Goal: Task Accomplishment & Management: Manage account settings

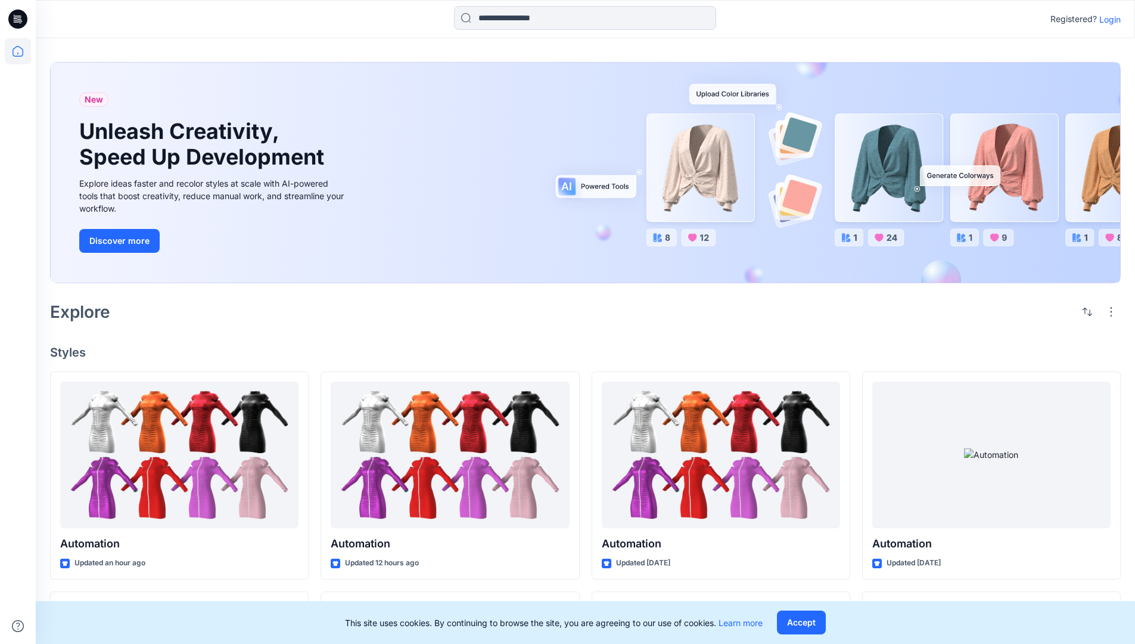
click at [1107, 19] on p "Login" at bounding box center [1110, 19] width 21 height 13
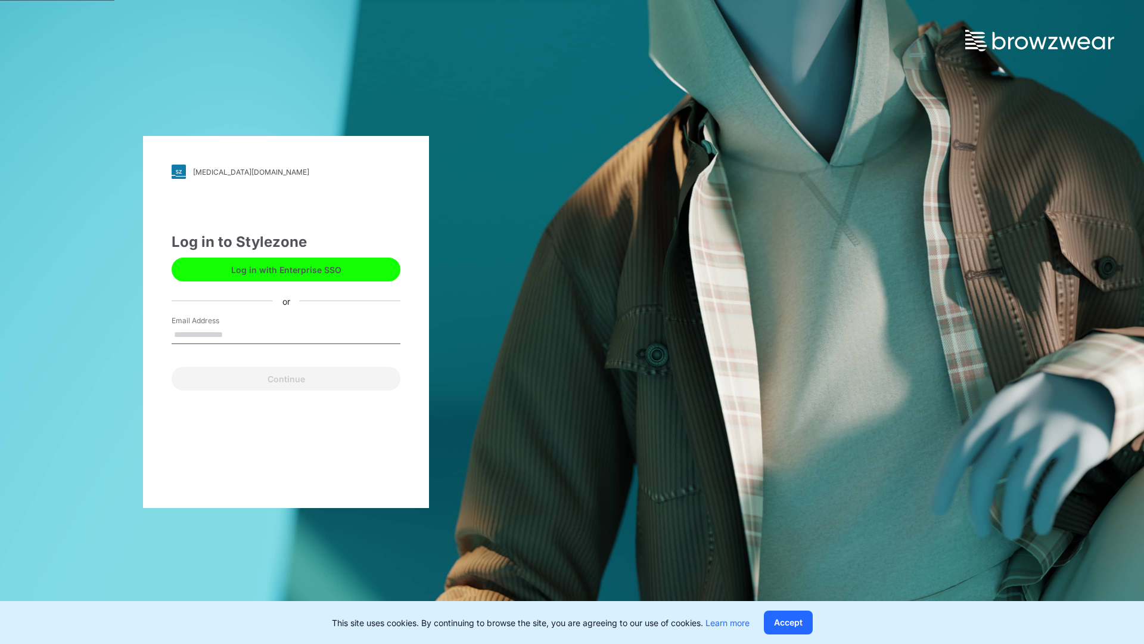
click at [235, 334] on input "Email Address" at bounding box center [286, 335] width 229 height 18
type input "**********"
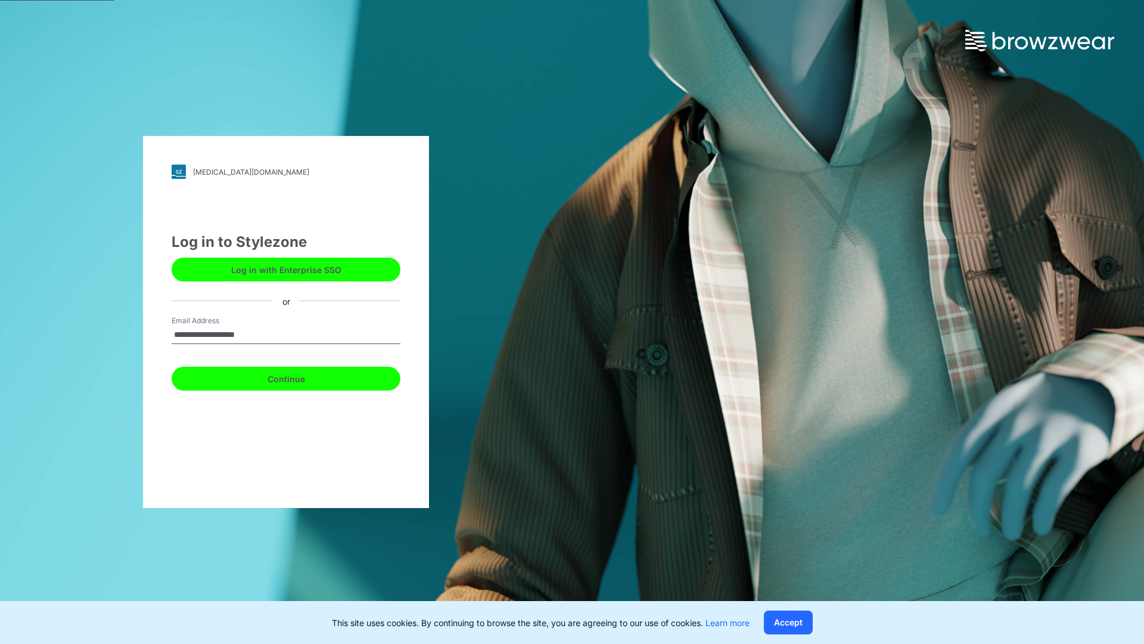
click at [299, 377] on button "Continue" at bounding box center [286, 379] width 229 height 24
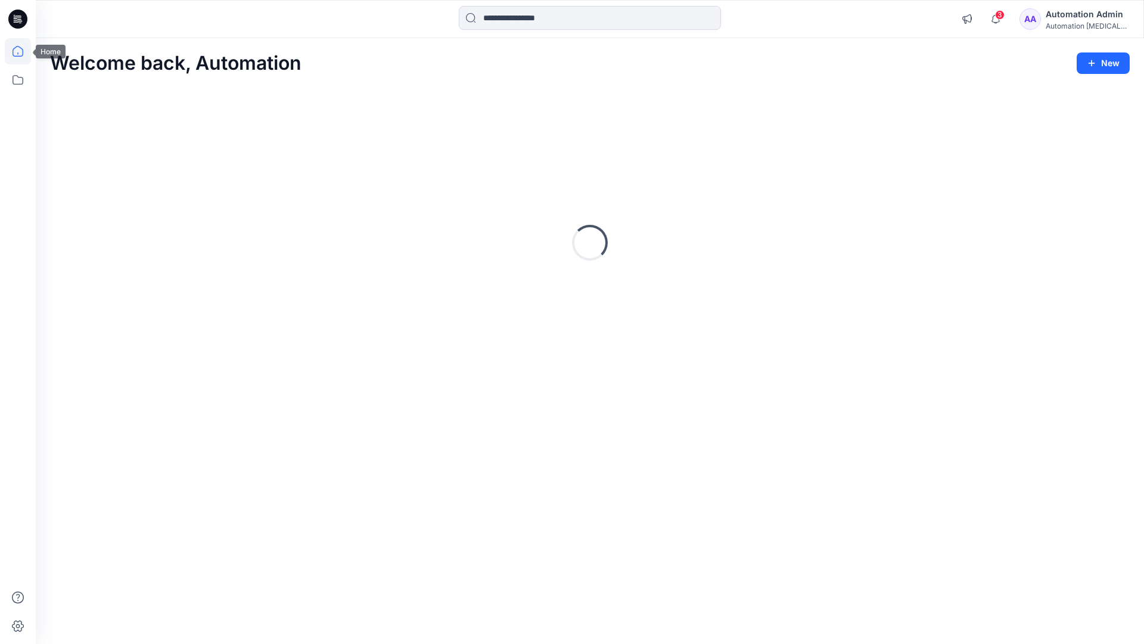
click at [23, 51] on icon at bounding box center [18, 51] width 11 height 11
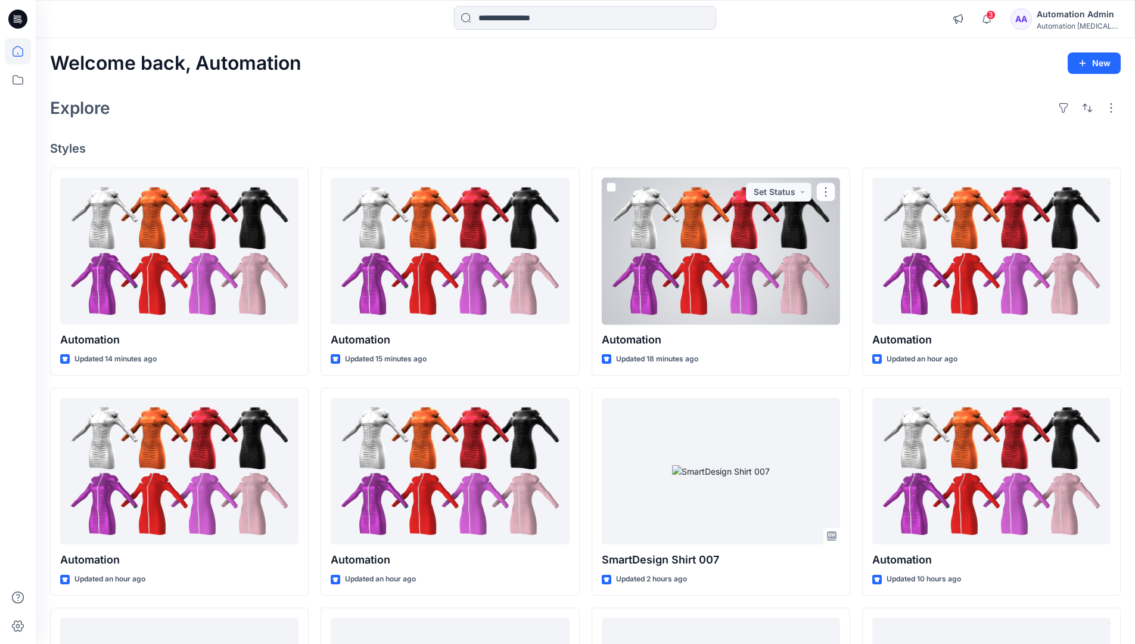
click at [1075, 19] on div "Automation Admin" at bounding box center [1078, 14] width 83 height 14
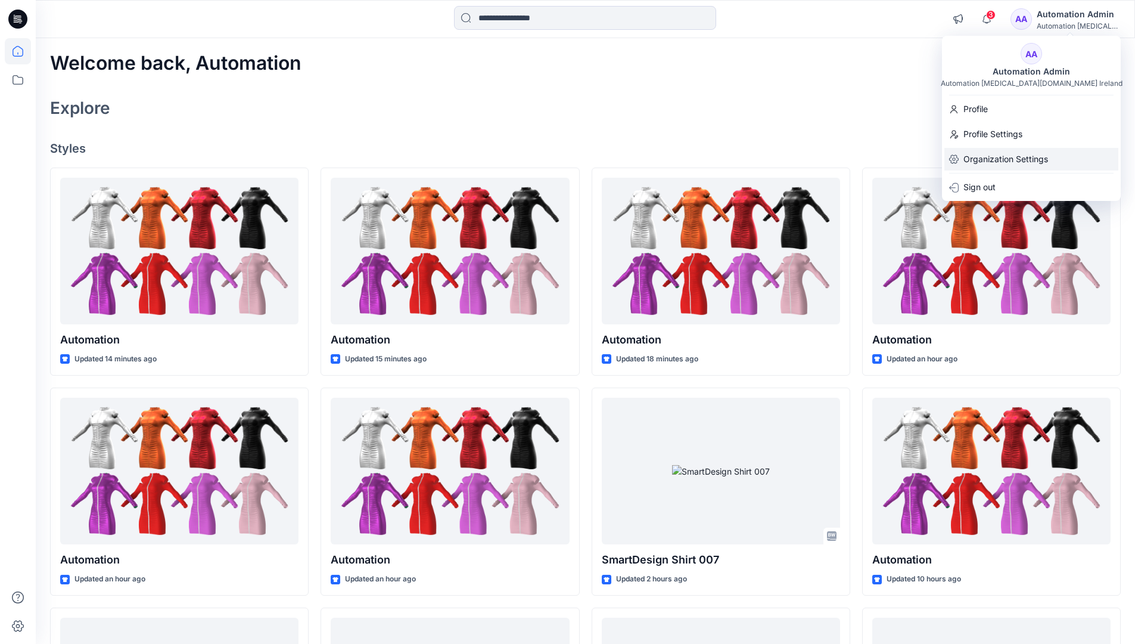
click at [1009, 162] on p "Organization Settings" at bounding box center [1006, 159] width 85 height 23
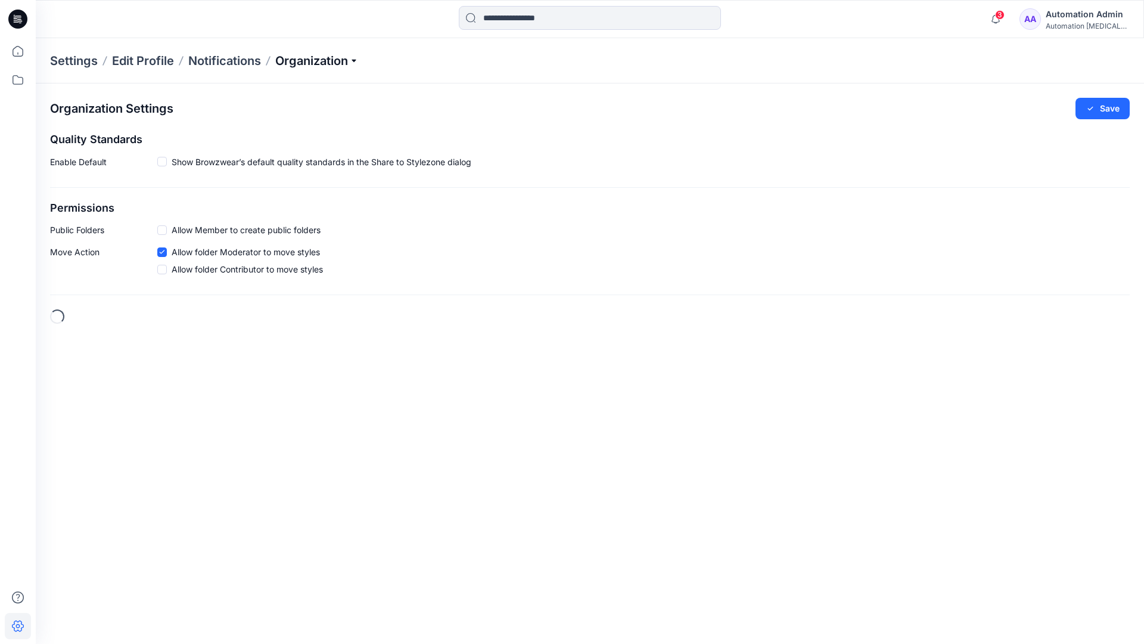
click at [339, 59] on p "Organization" at bounding box center [316, 60] width 83 height 17
click at [285, 207] on link "User Roles" at bounding box center [319, 208] width 174 height 24
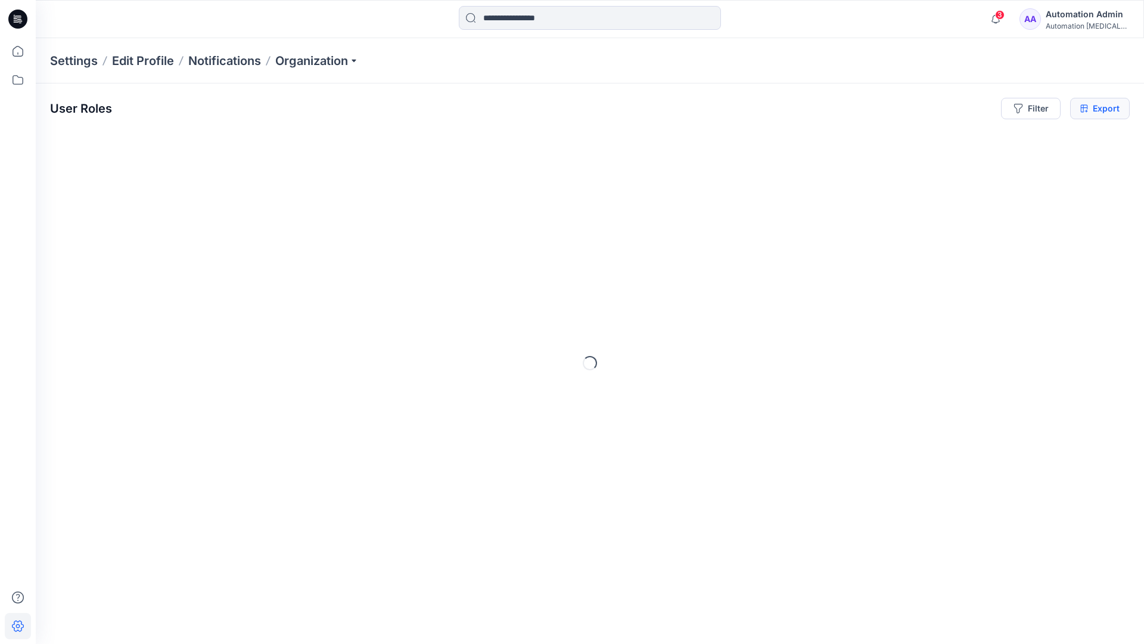
click at [1084, 108] on icon at bounding box center [1085, 109] width 8 height 10
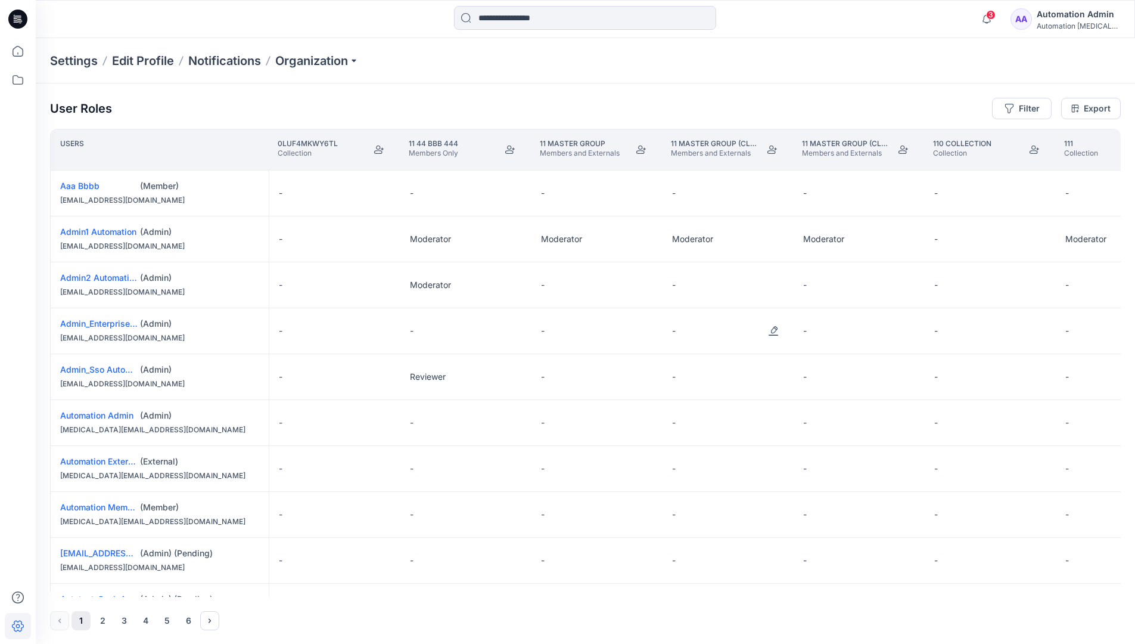
click at [1069, 21] on div "Automation Admin" at bounding box center [1078, 14] width 83 height 14
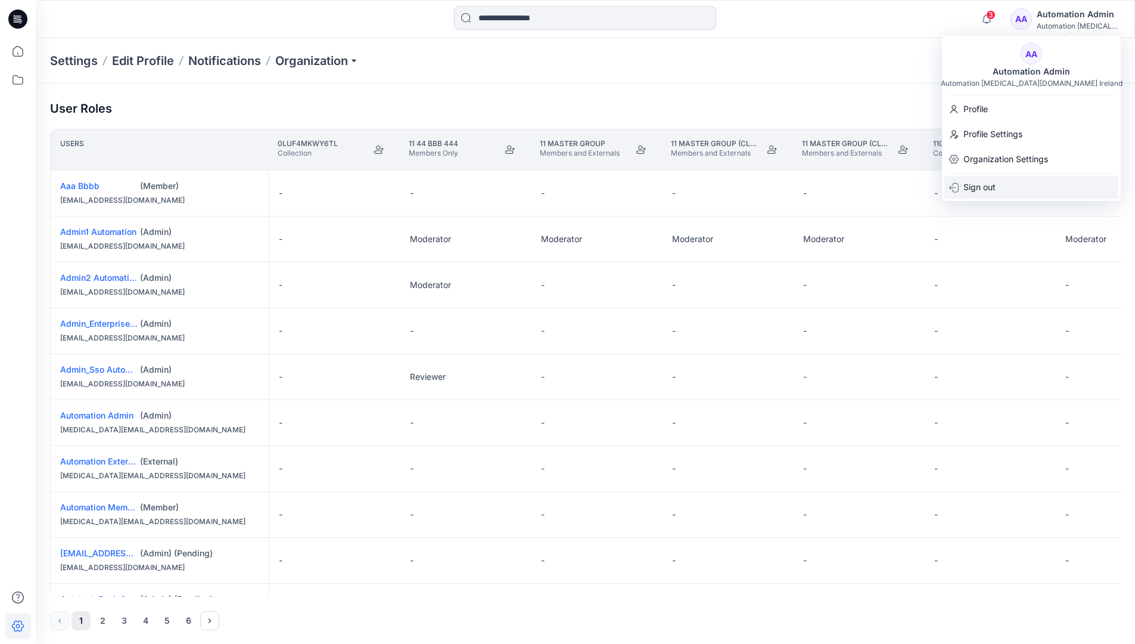
click at [995, 187] on p "Sign out" at bounding box center [980, 187] width 32 height 23
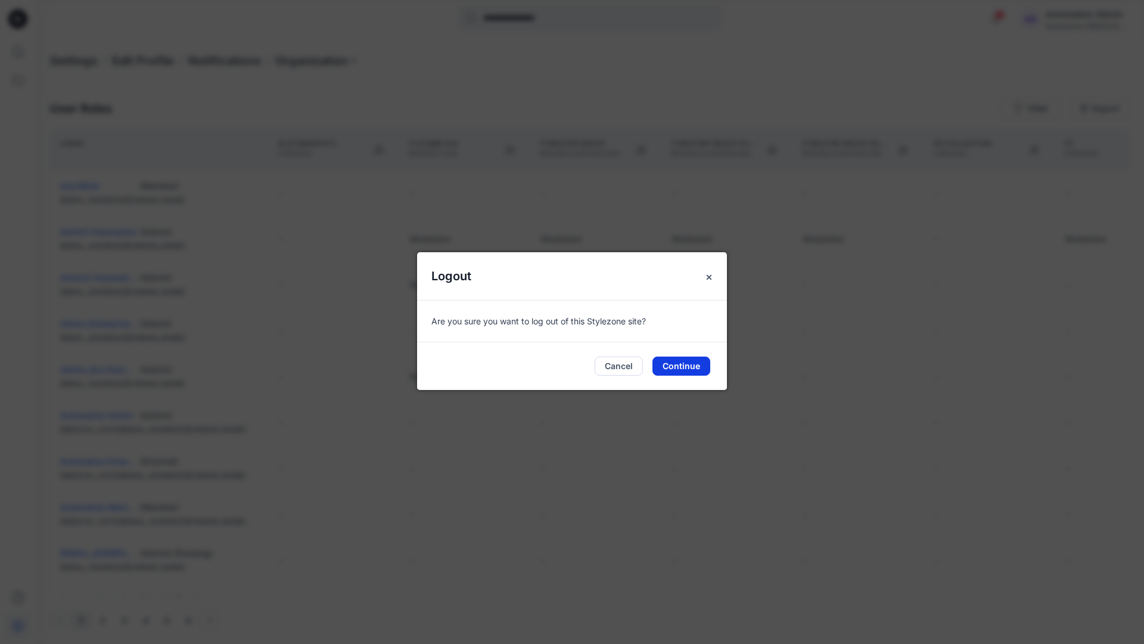
click at [703, 364] on button "Continue" at bounding box center [682, 365] width 58 height 19
